Goal: Task Accomplishment & Management: Manage account settings

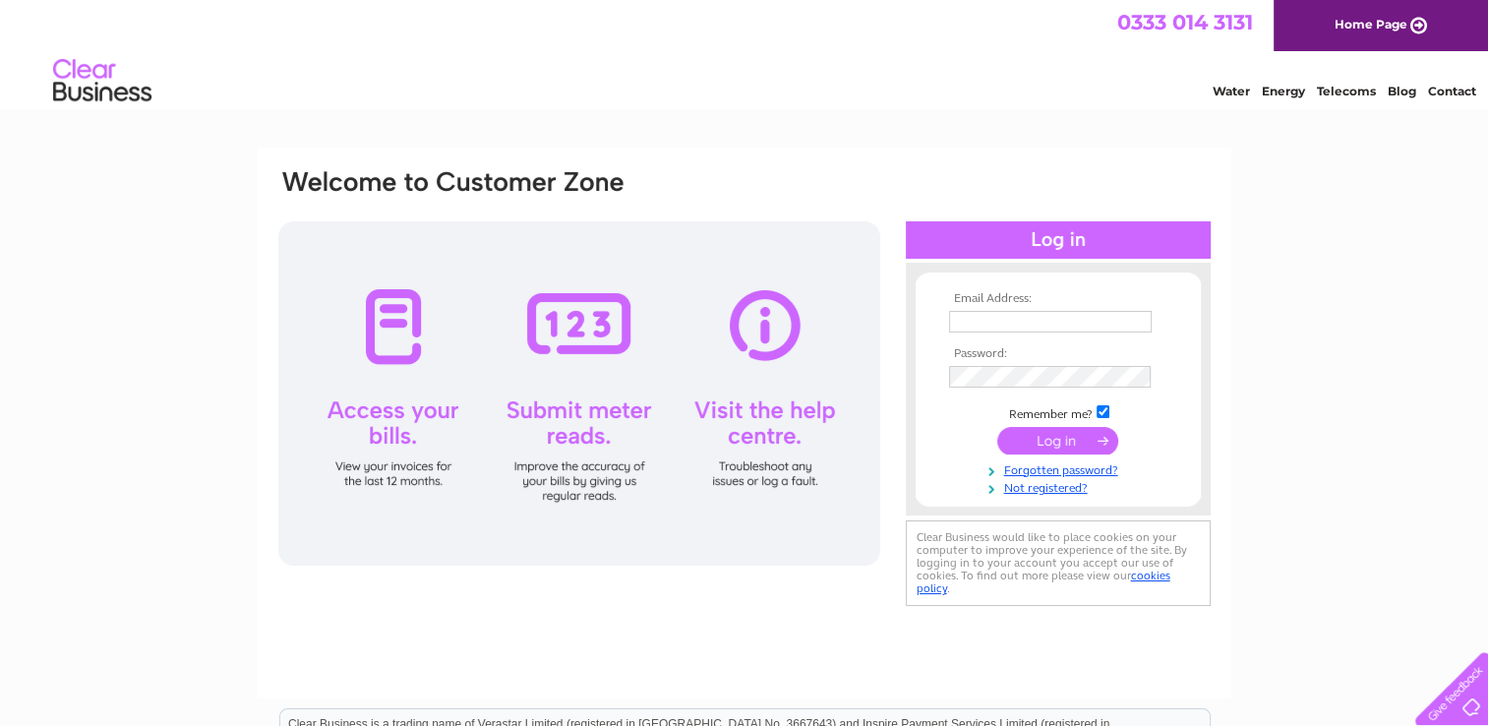
type input "[EMAIL_ADDRESS][DOMAIN_NAME]"
click at [1101, 438] on input "submit" at bounding box center [1057, 441] width 121 height 28
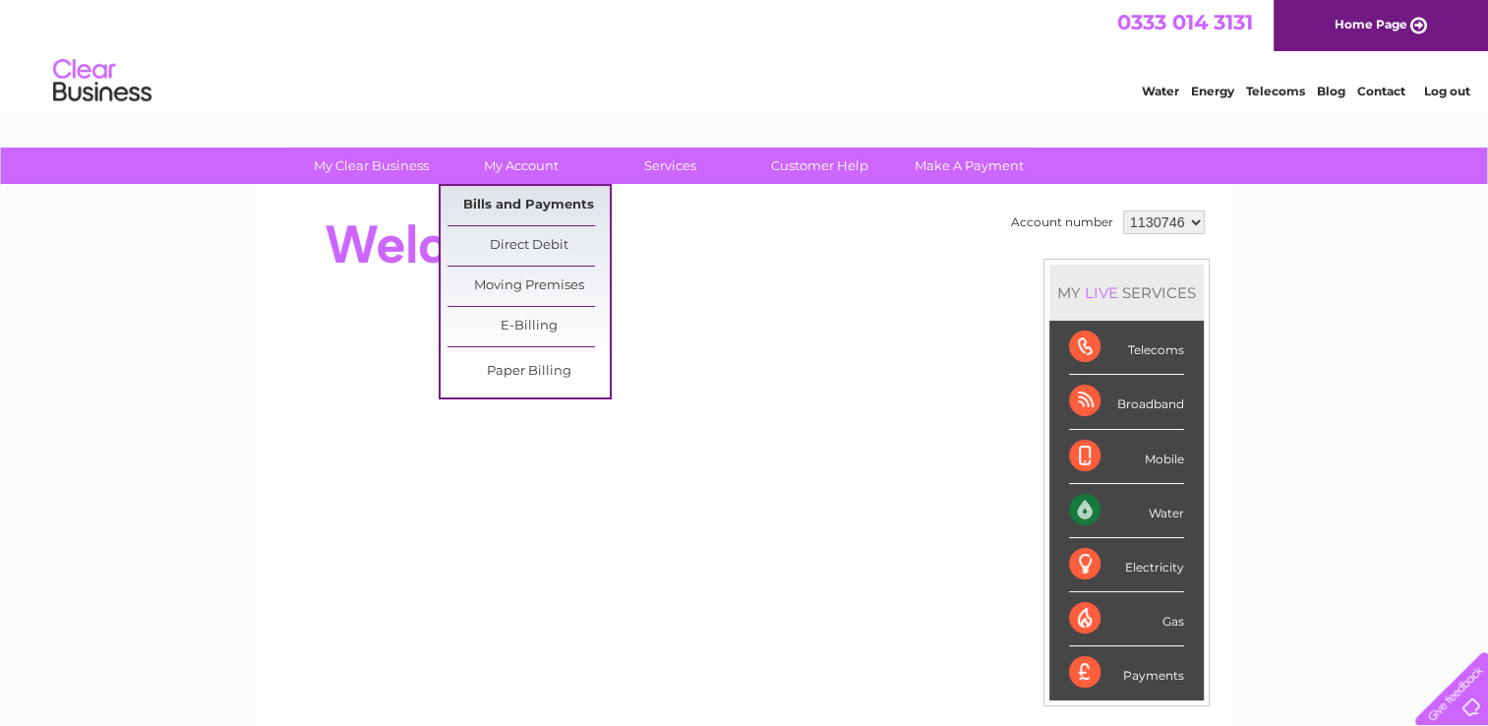
click at [573, 202] on link "Bills and Payments" at bounding box center [528, 205] width 162 height 39
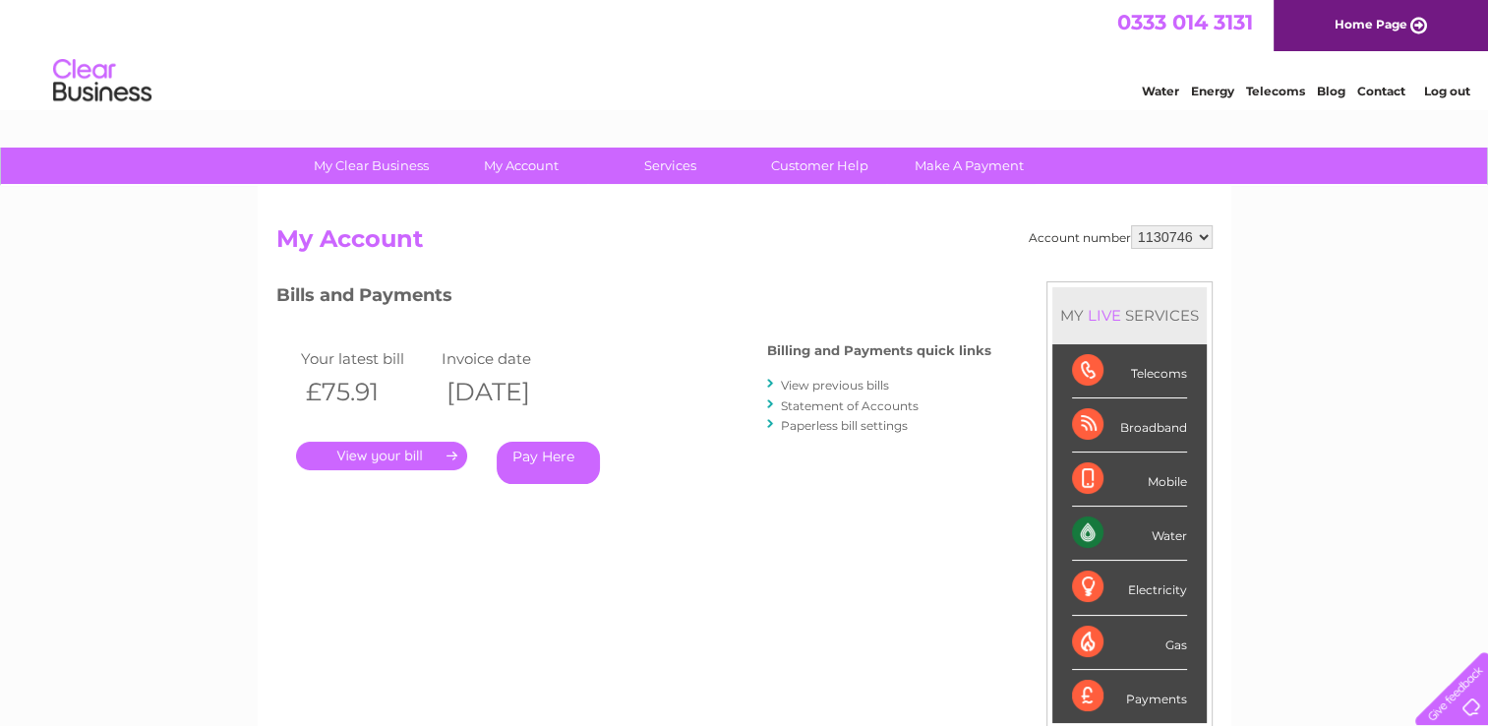
click at [452, 451] on link "." at bounding box center [381, 455] width 171 height 29
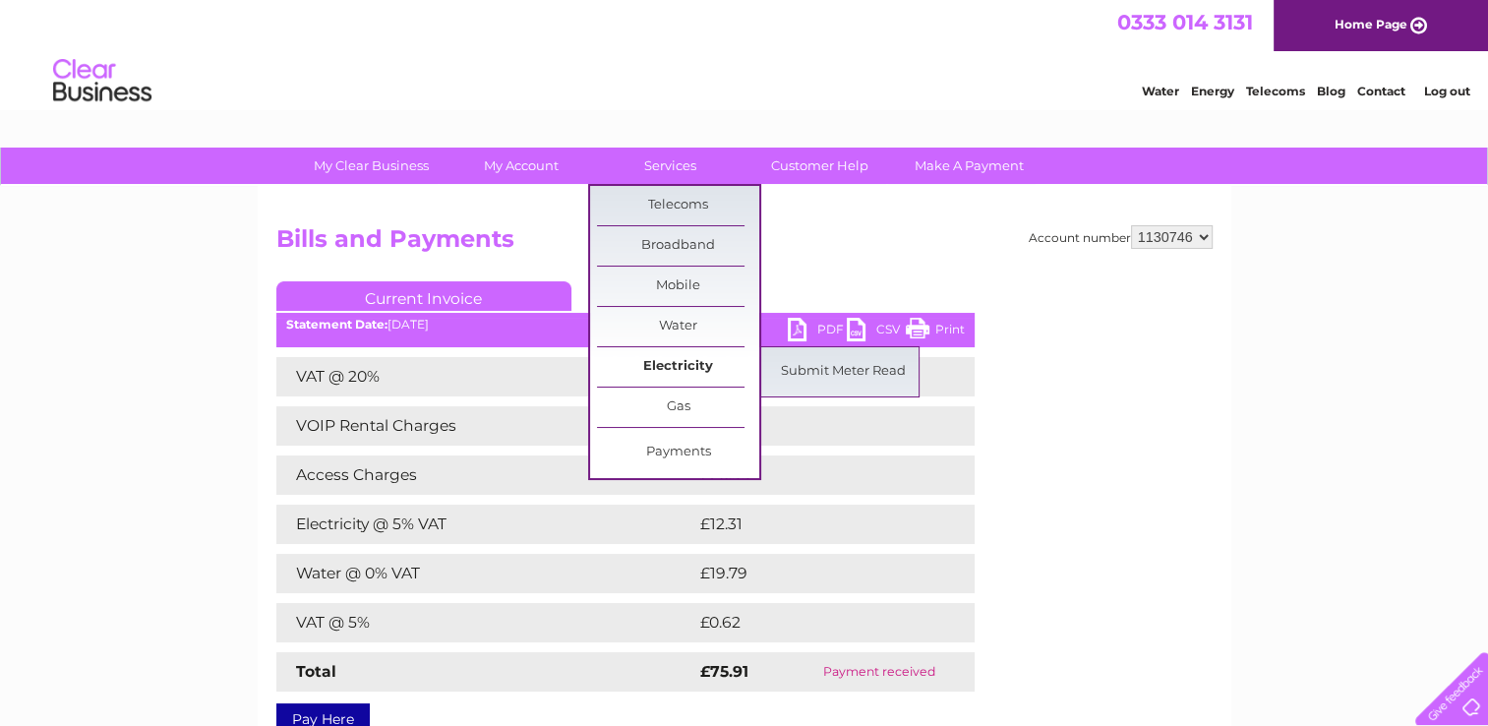
click at [677, 365] on link "Electricity" at bounding box center [678, 366] width 162 height 39
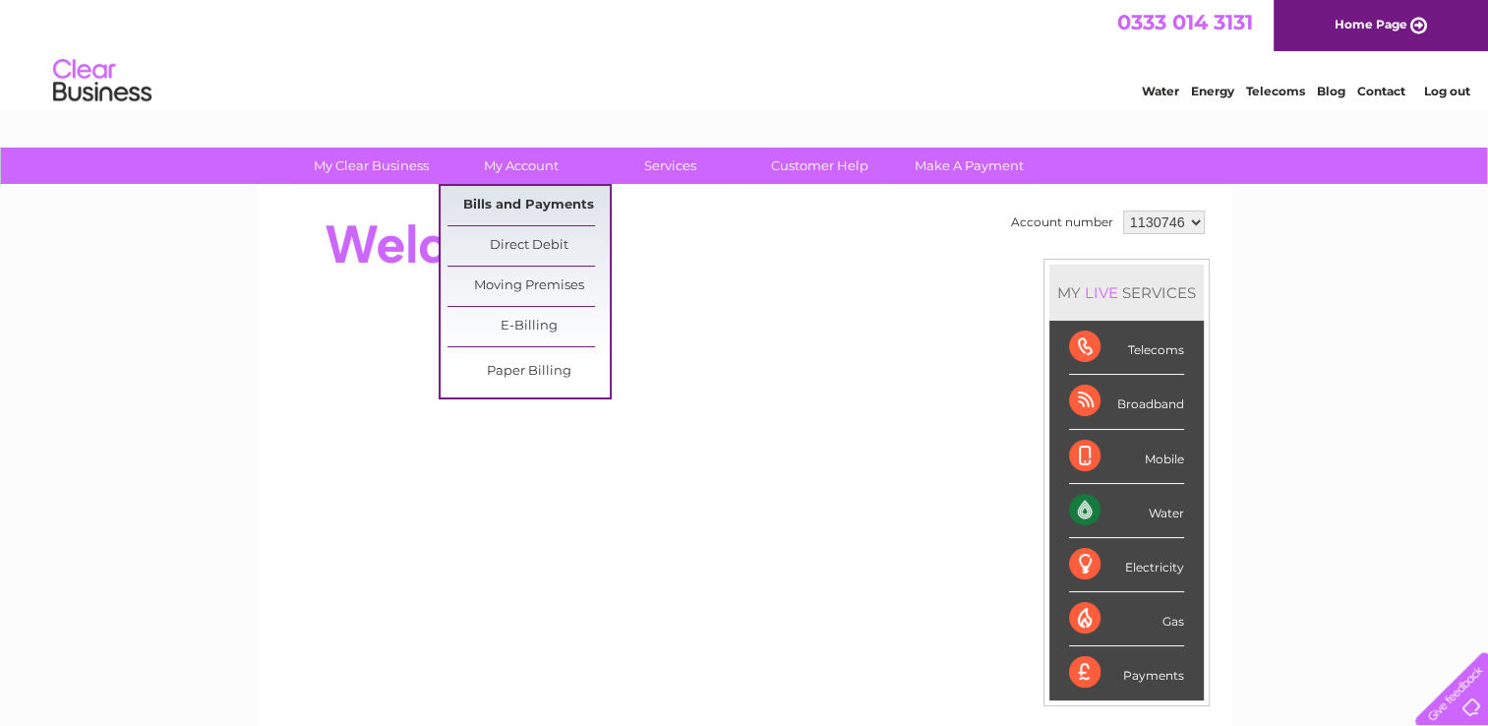
click at [535, 203] on link "Bills and Payments" at bounding box center [528, 205] width 162 height 39
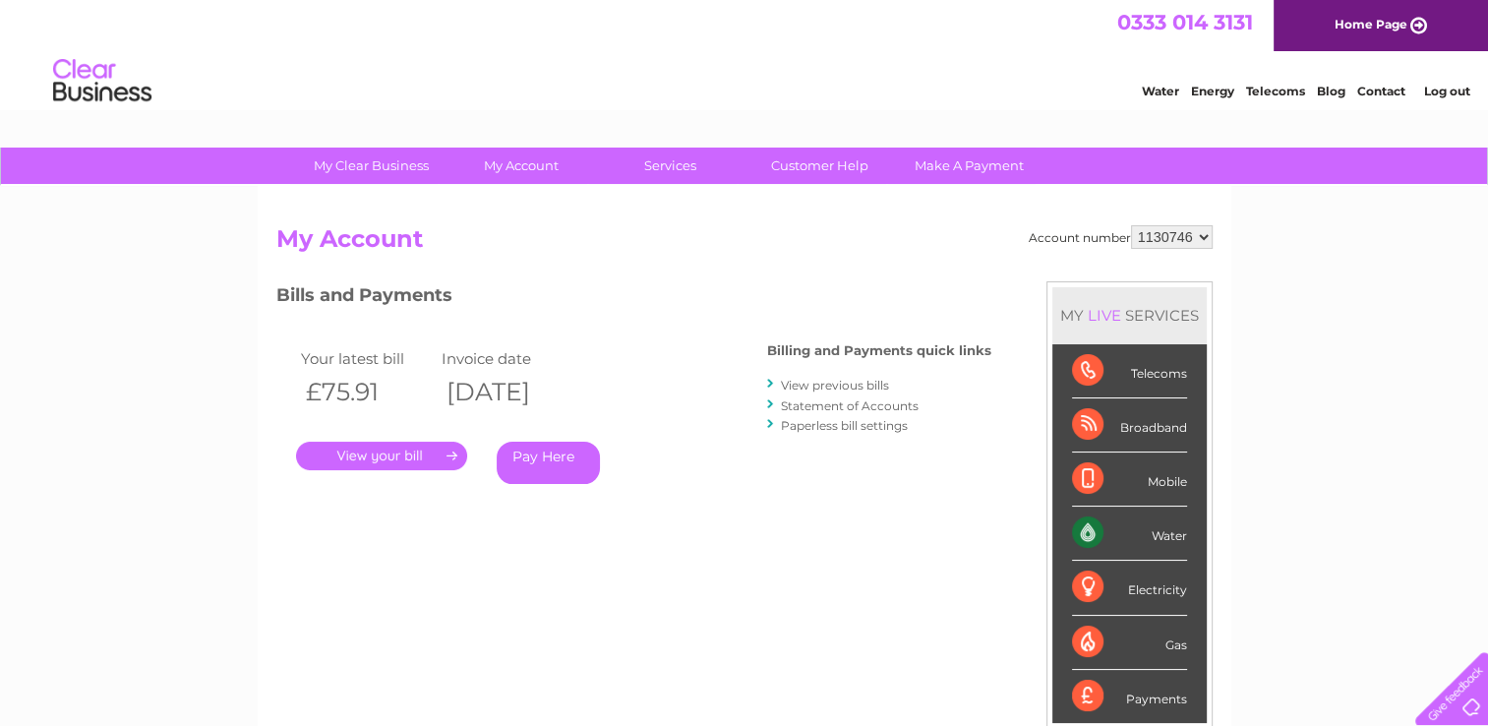
click at [821, 379] on link "View previous bills" at bounding box center [835, 385] width 108 height 15
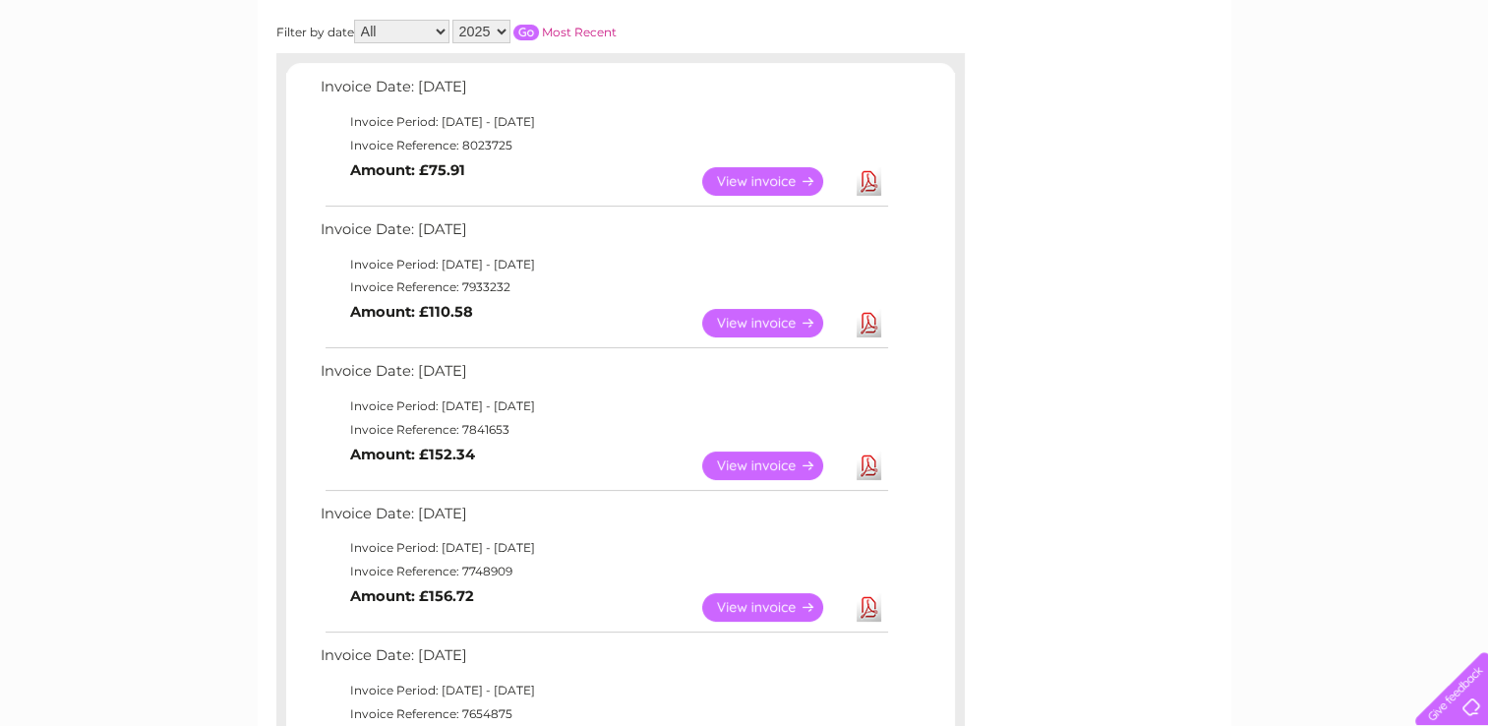
scroll to position [197, 0]
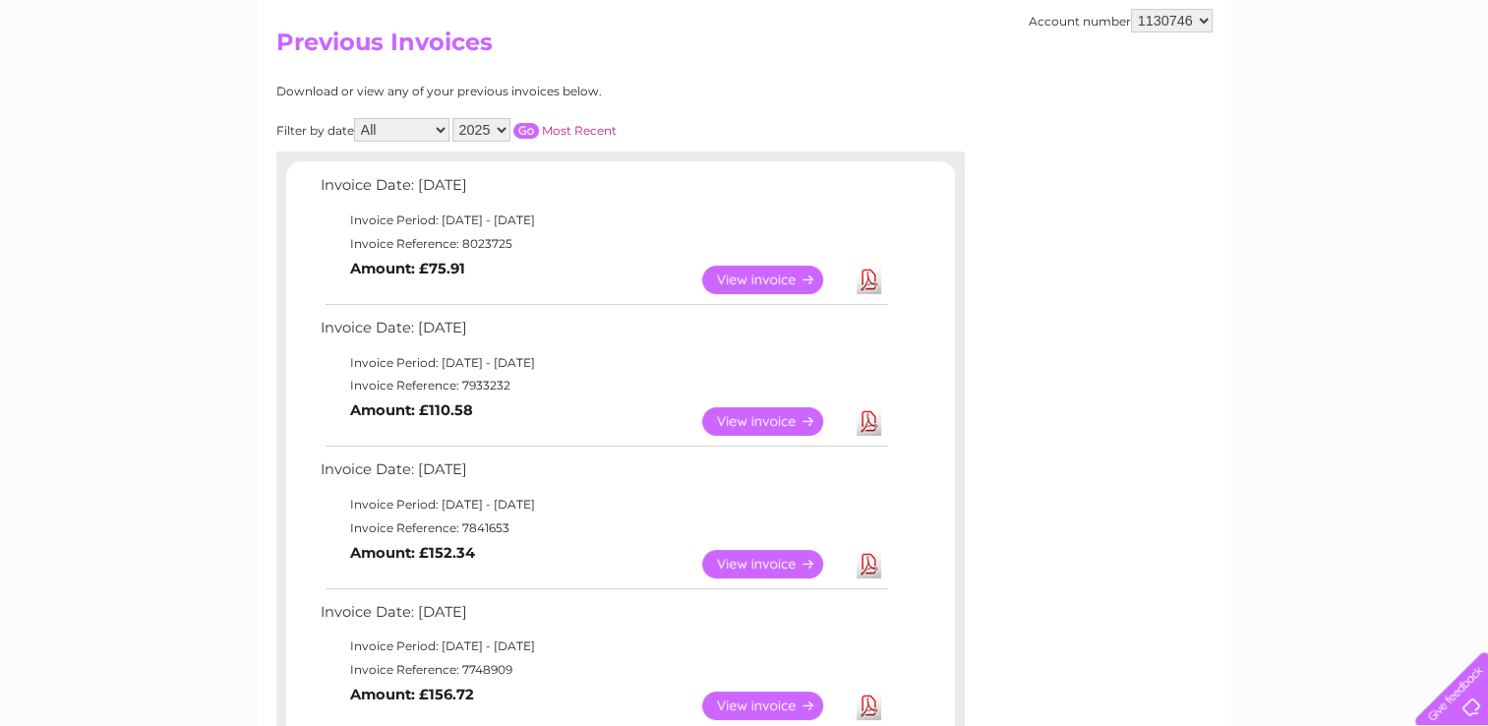
click at [771, 421] on link "View" at bounding box center [774, 421] width 145 height 29
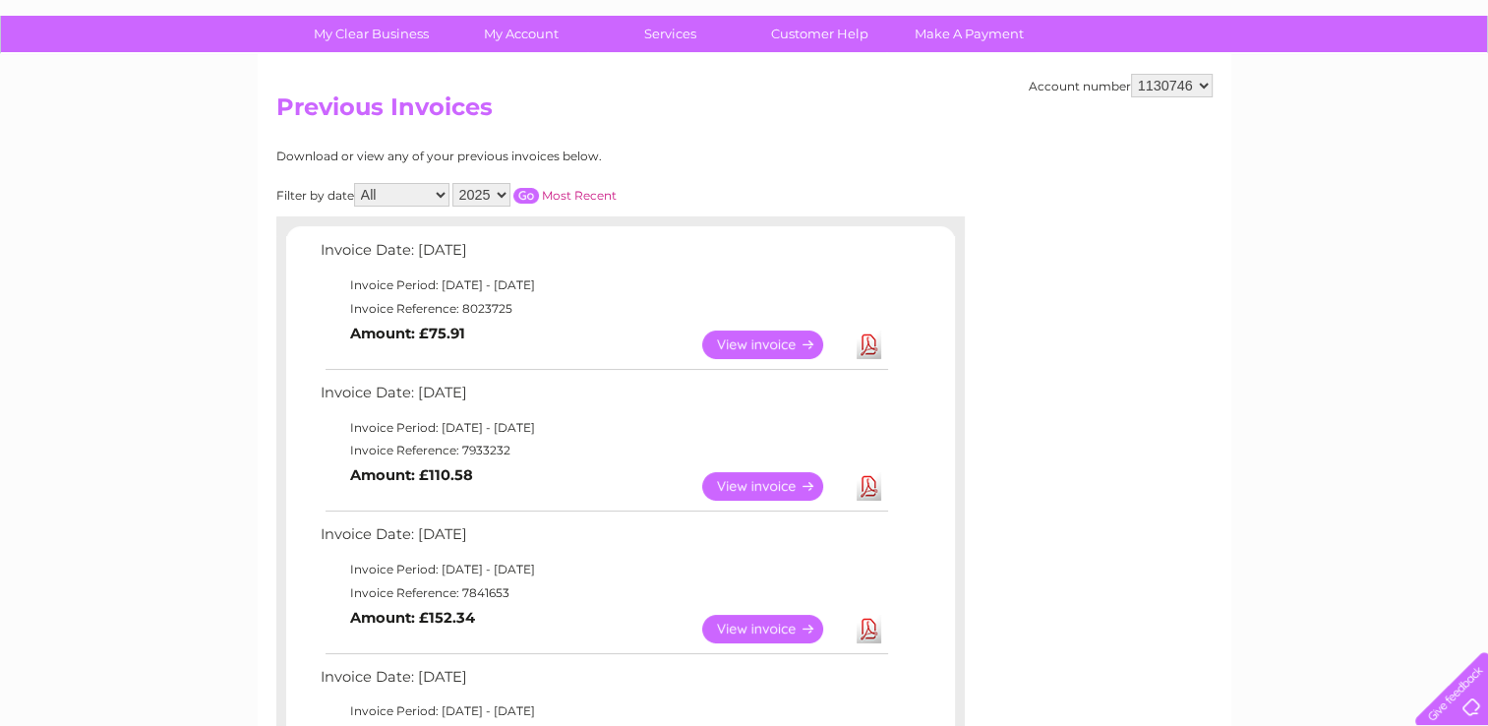
scroll to position [98, 0]
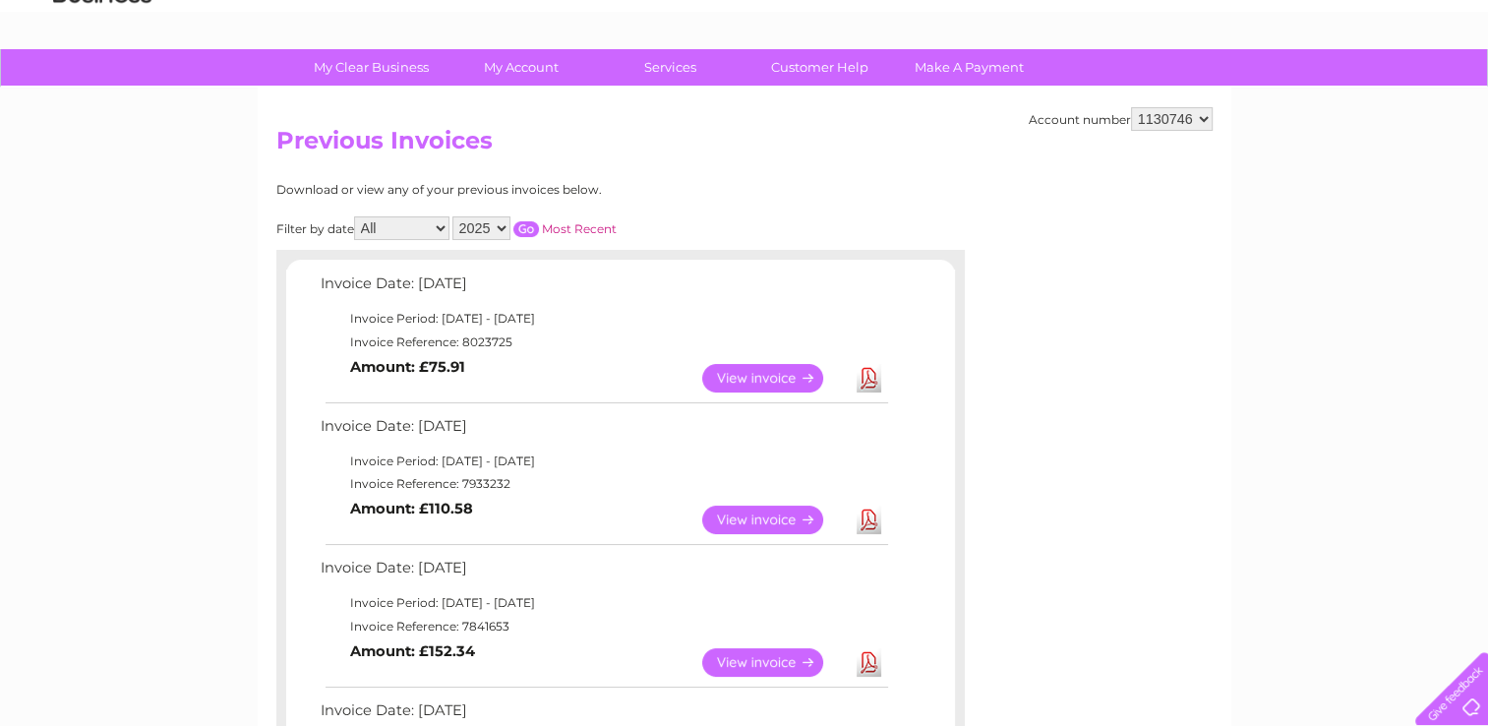
click at [756, 376] on link "View" at bounding box center [774, 378] width 145 height 29
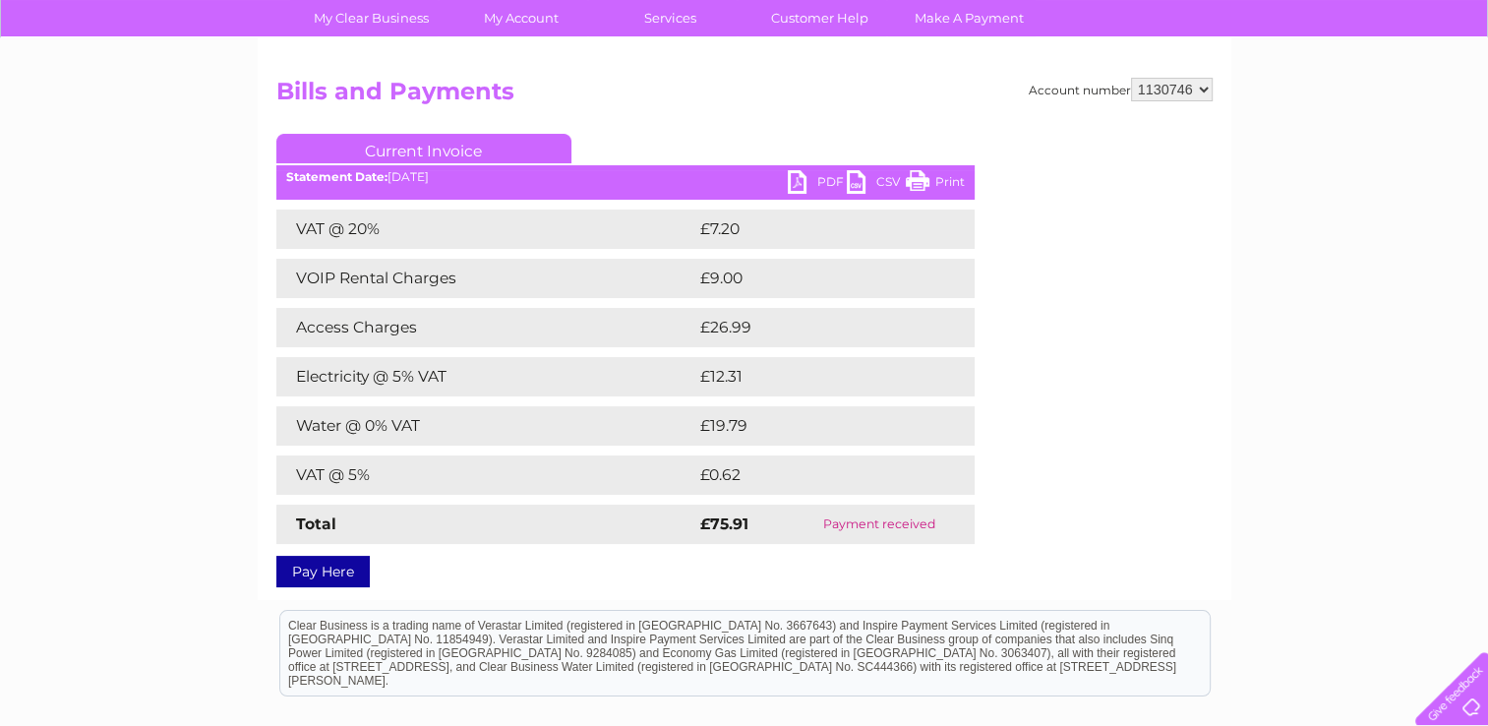
scroll to position [76, 0]
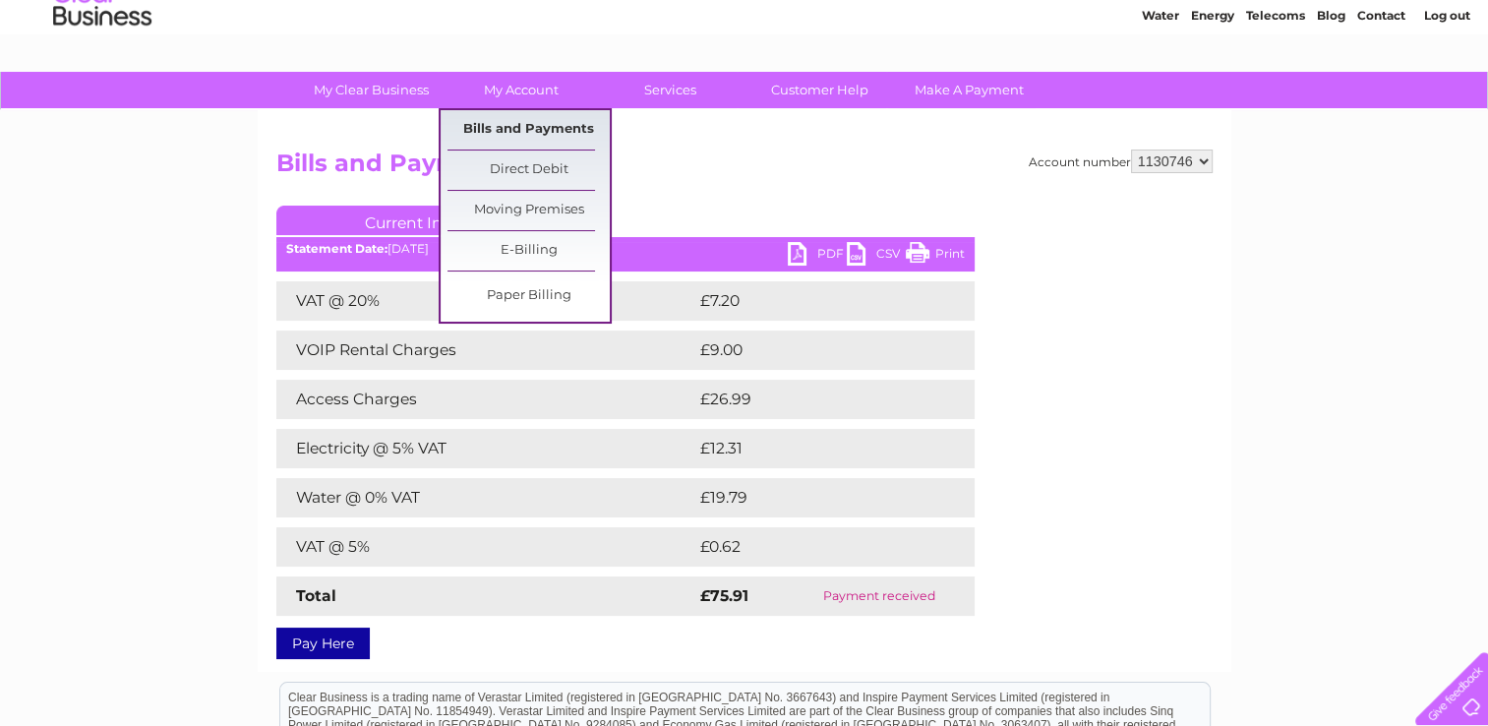
click at [522, 120] on link "Bills and Payments" at bounding box center [528, 129] width 162 height 39
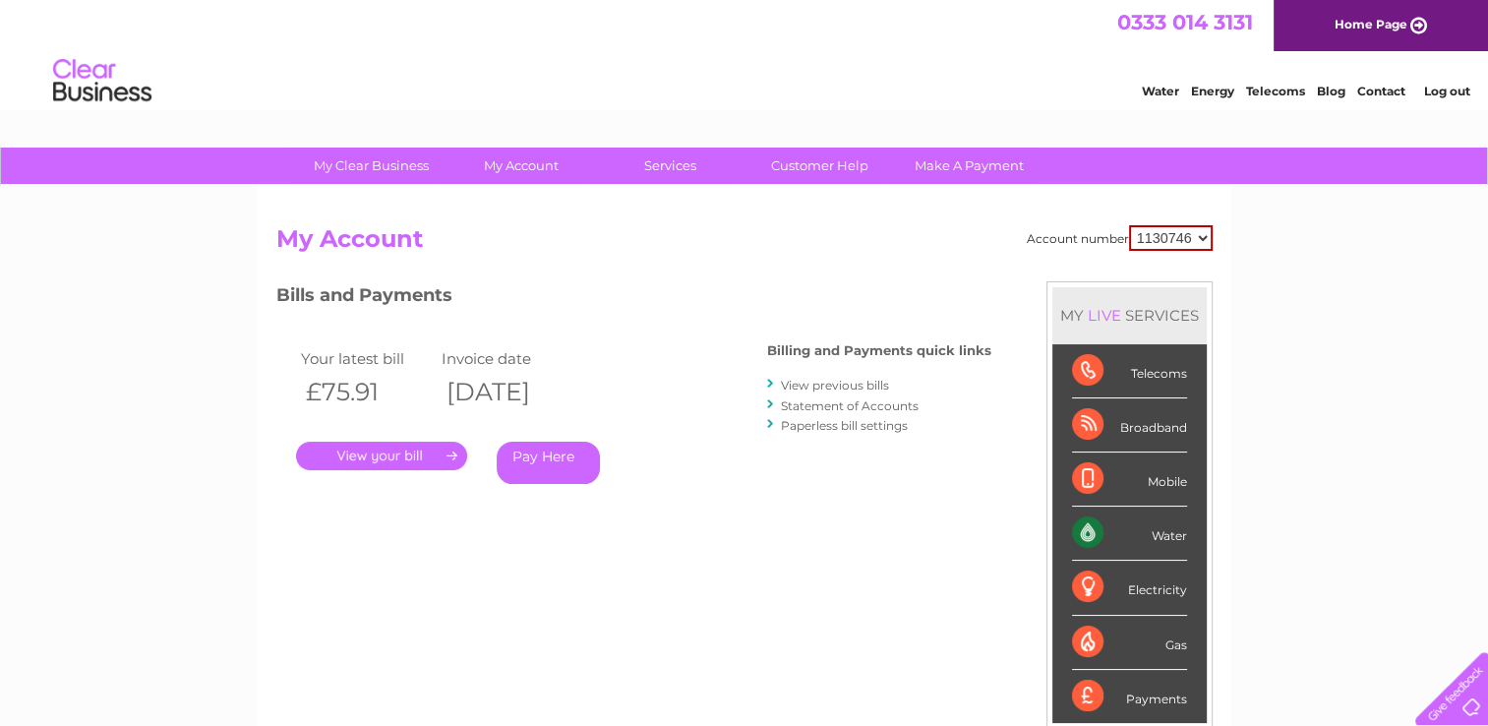
click at [840, 383] on link "View previous bills" at bounding box center [835, 385] width 108 height 15
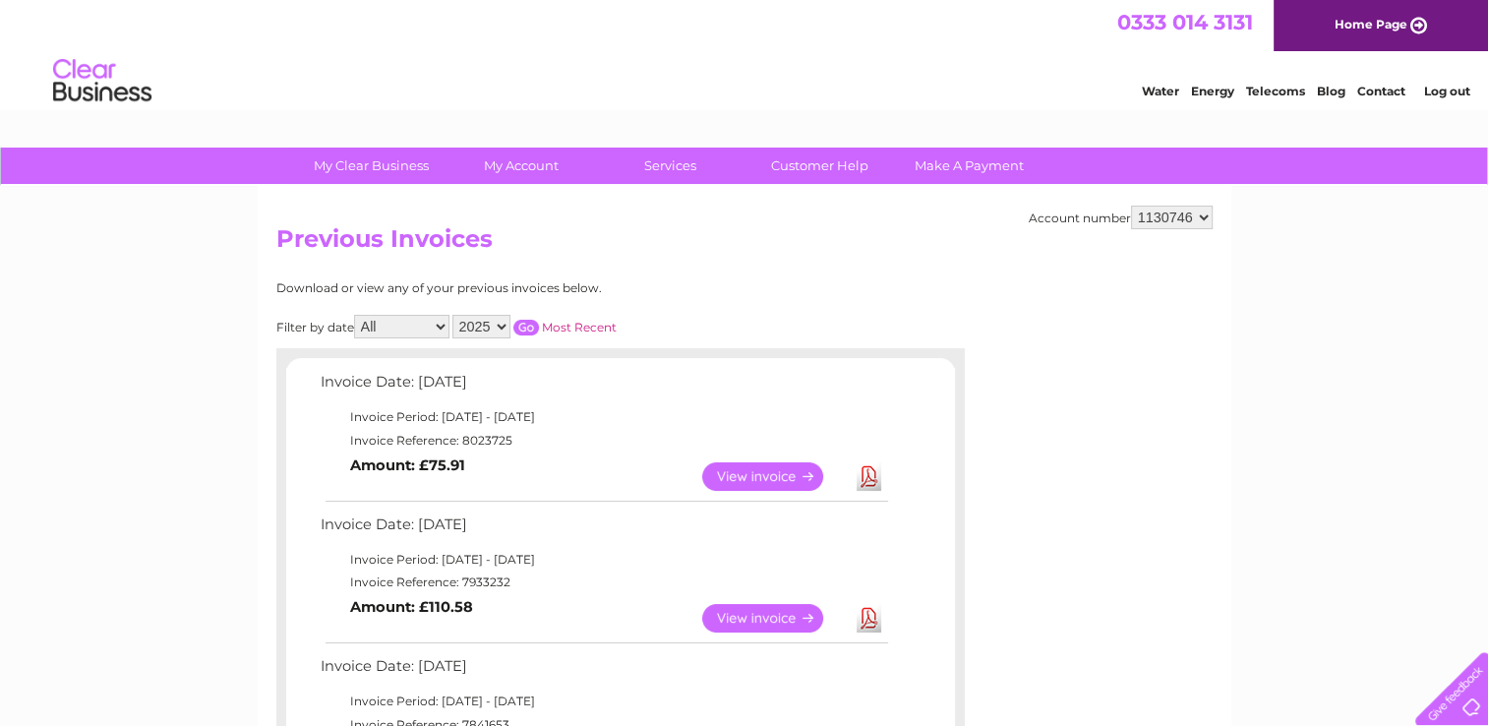
click at [798, 614] on link "View" at bounding box center [774, 618] width 145 height 29
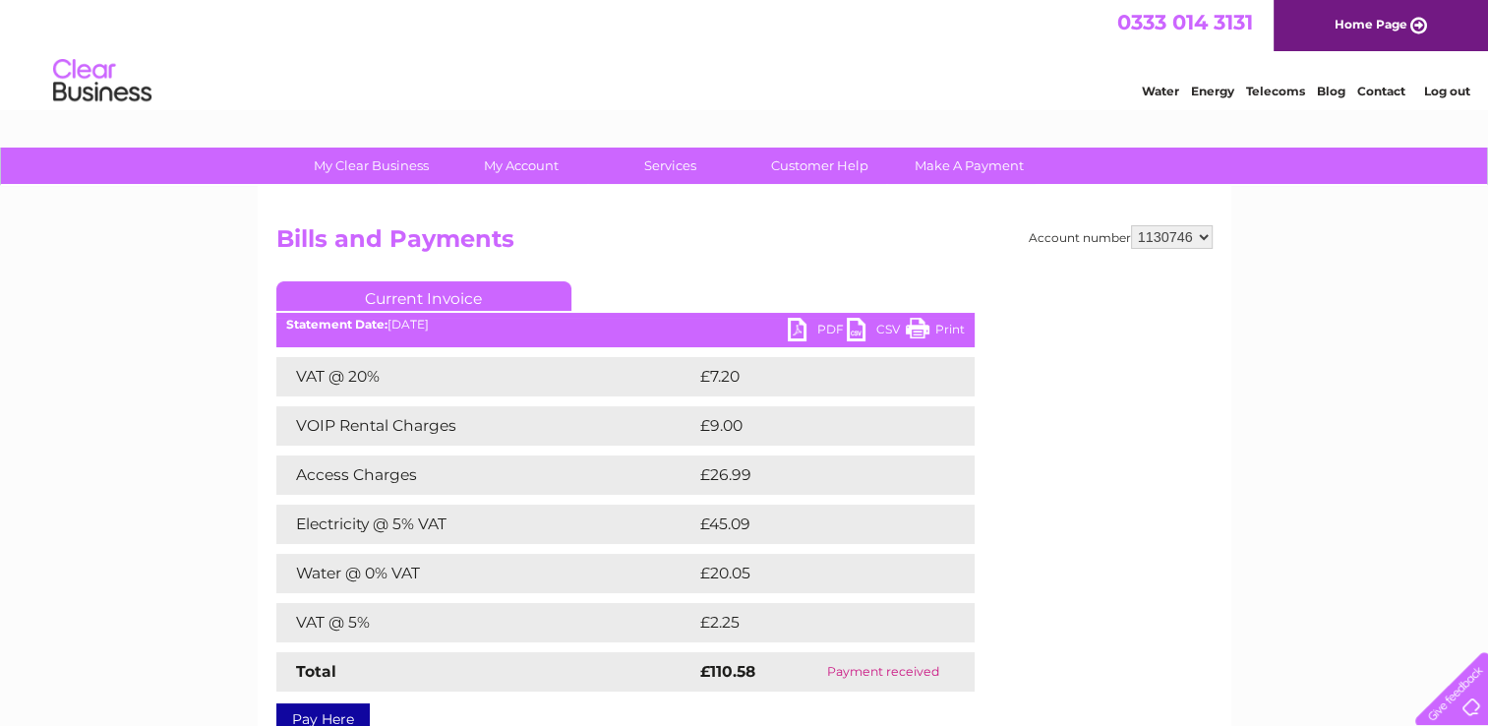
click at [1443, 91] on link "Log out" at bounding box center [1446, 91] width 46 height 15
